Goal: Task Accomplishment & Management: Use online tool/utility

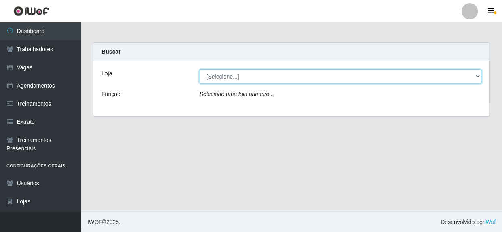
click at [256, 75] on select "[Selecione...] Rede Compras - CD Logistica" at bounding box center [341, 76] width 282 height 14
select select "429"
click at [200, 69] on select "[Selecione...] Rede Compras - CD Logistica" at bounding box center [341, 76] width 282 height 14
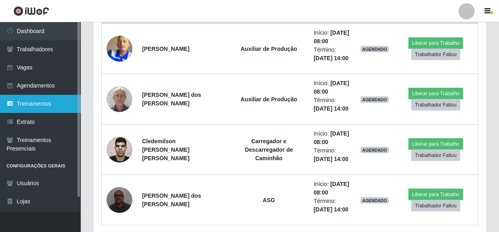
scroll to position [294, 0]
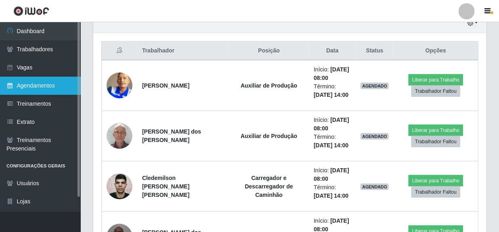
click at [40, 86] on link "Agendamentos" at bounding box center [40, 86] width 81 height 18
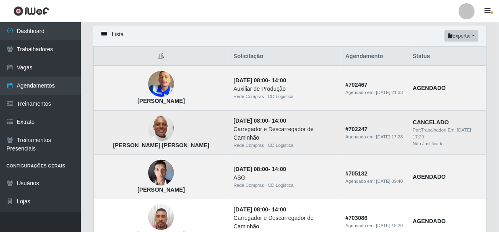
scroll to position [73, 0]
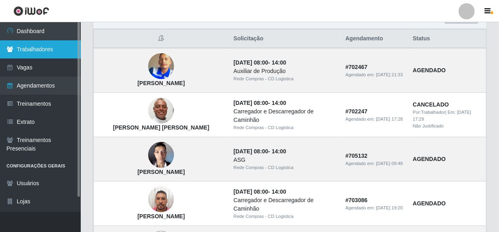
click at [43, 52] on link "Trabalhadores" at bounding box center [40, 49] width 81 height 18
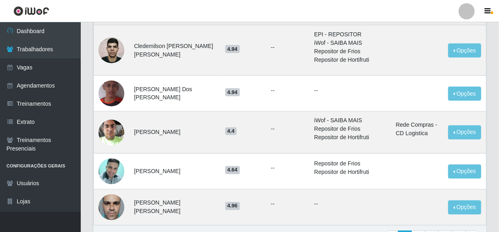
scroll to position [626, 0]
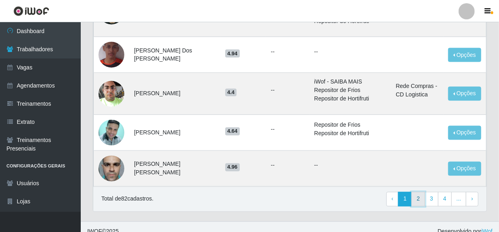
click at [420, 194] on link "2" at bounding box center [419, 199] width 14 height 15
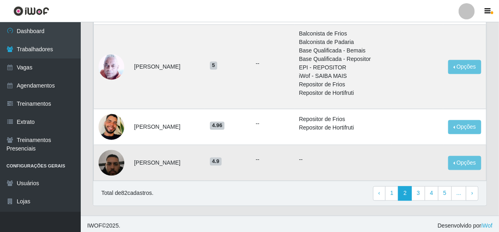
scroll to position [709, 0]
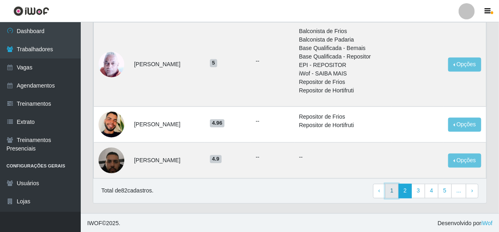
click at [396, 193] on link "1" at bounding box center [392, 191] width 14 height 15
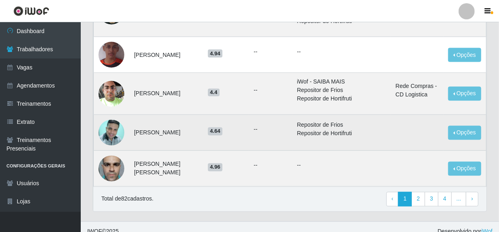
scroll to position [626, 0]
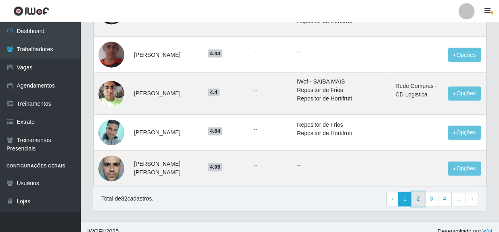
click at [422, 192] on link "2" at bounding box center [419, 199] width 14 height 15
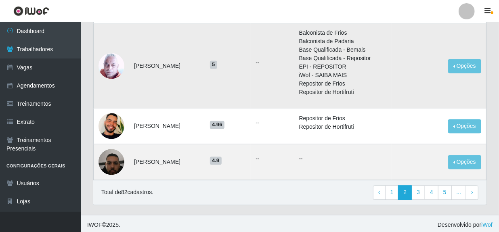
scroll to position [709, 0]
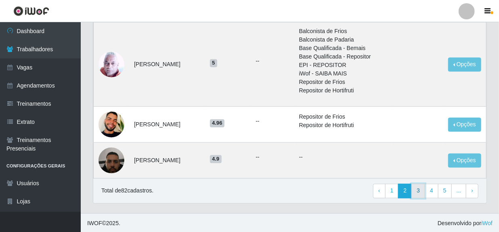
click at [422, 190] on link "3" at bounding box center [419, 191] width 14 height 15
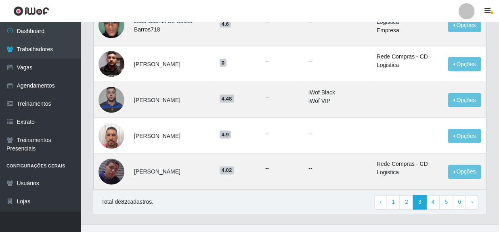
scroll to position [540, 0]
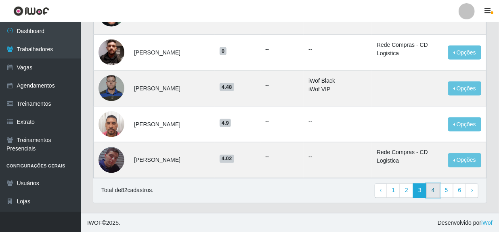
click at [433, 194] on link "4" at bounding box center [434, 191] width 14 height 15
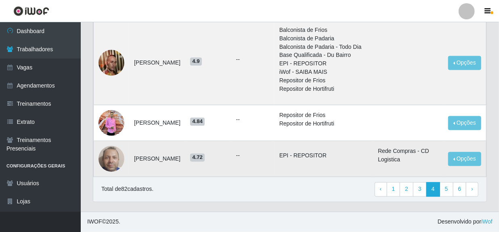
scroll to position [650, 0]
click at [448, 191] on link "5" at bounding box center [447, 190] width 14 height 15
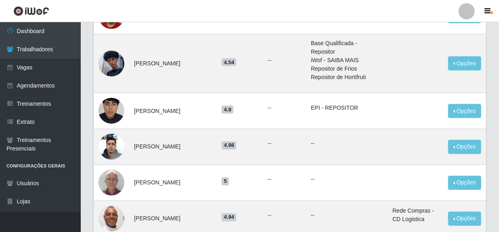
scroll to position [587, 0]
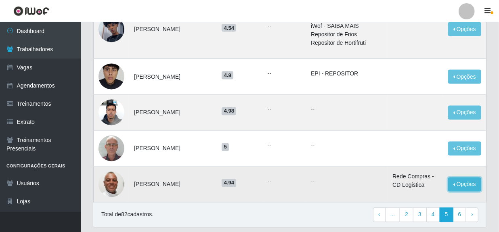
click at [462, 178] on button "Opções" at bounding box center [464, 185] width 33 height 14
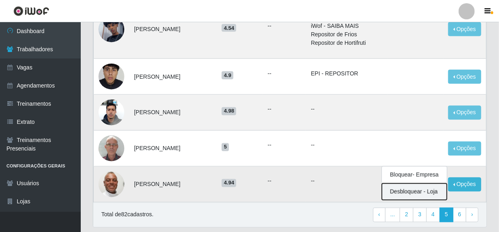
click at [418, 185] on button "Desbloquear - Loja" at bounding box center [414, 192] width 65 height 17
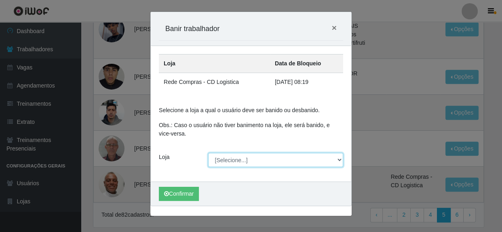
click at [340, 162] on select "[Selecione...] Rede Compras - CD Logistica" at bounding box center [275, 160] width 135 height 14
select select "429"
click at [208, 153] on select "[Selecione...] Rede Compras - CD Logistica" at bounding box center [275, 160] width 135 height 14
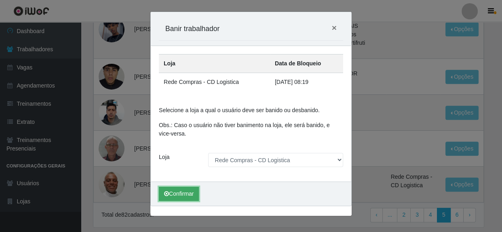
click at [183, 190] on button "Confirmar" at bounding box center [179, 194] width 40 height 14
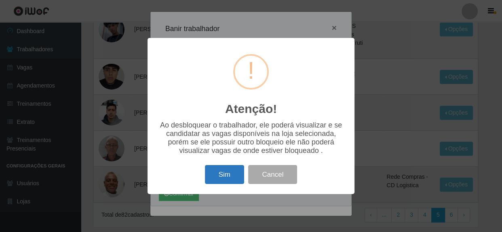
click at [216, 175] on button "Sim" at bounding box center [224, 174] width 39 height 19
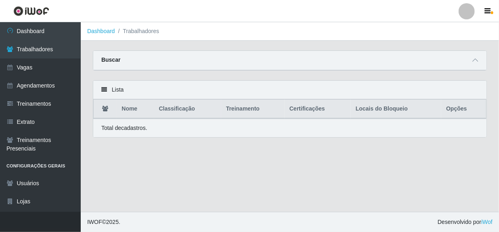
scroll to position [0, 0]
